Goal: Information Seeking & Learning: Learn about a topic

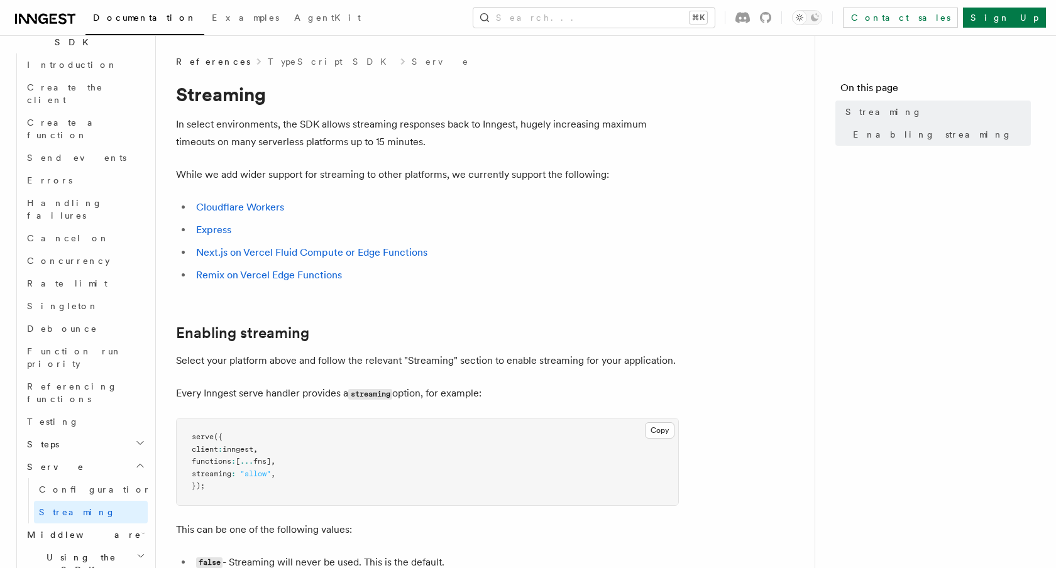
scroll to position [869, 0]
click at [372, 257] on link "Next.js on Vercel Fluid Compute or Edge Functions" at bounding box center [311, 252] width 231 height 12
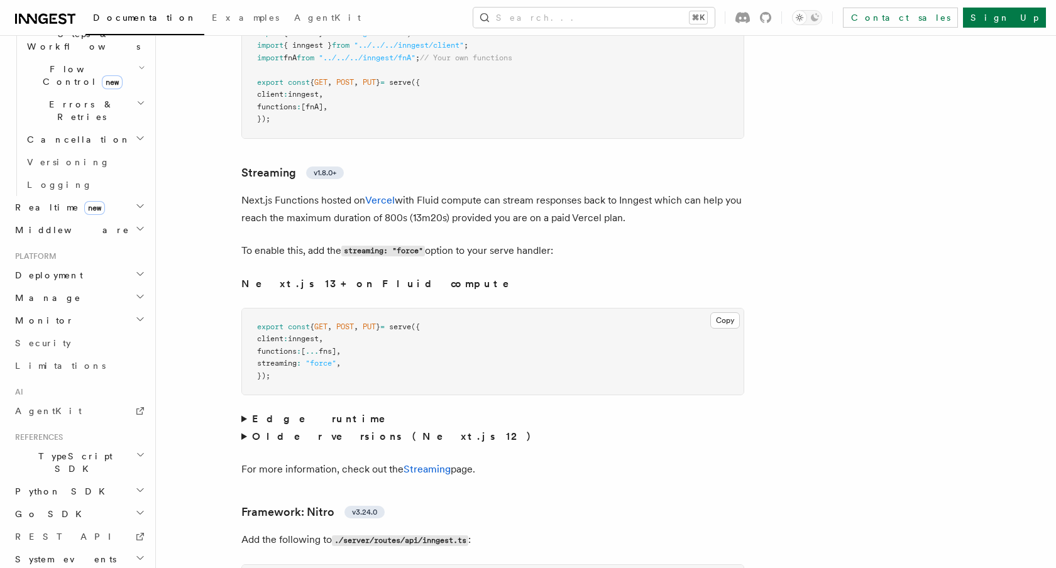
scroll to position [7919, 0]
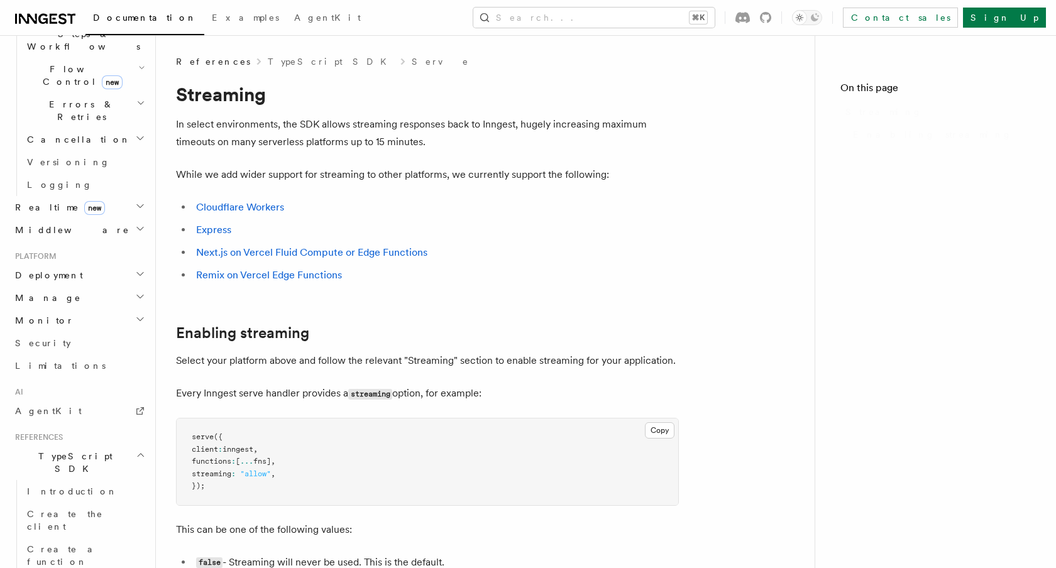
scroll to position [869, 0]
